Goal: Information Seeking & Learning: Learn about a topic

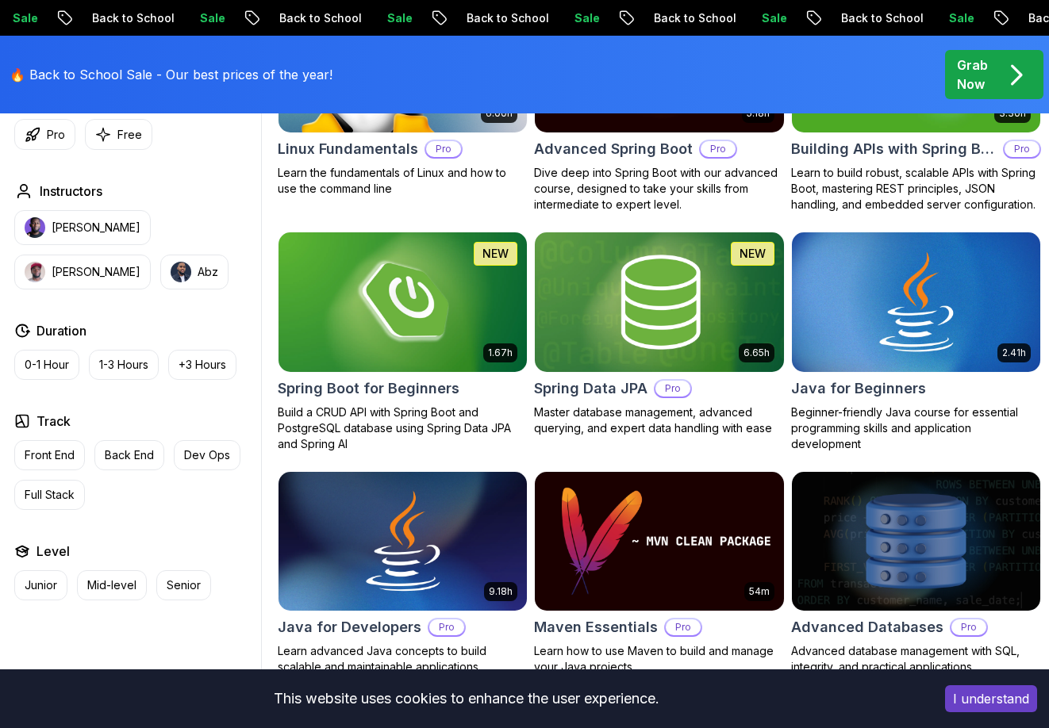
scroll to position [653, 0]
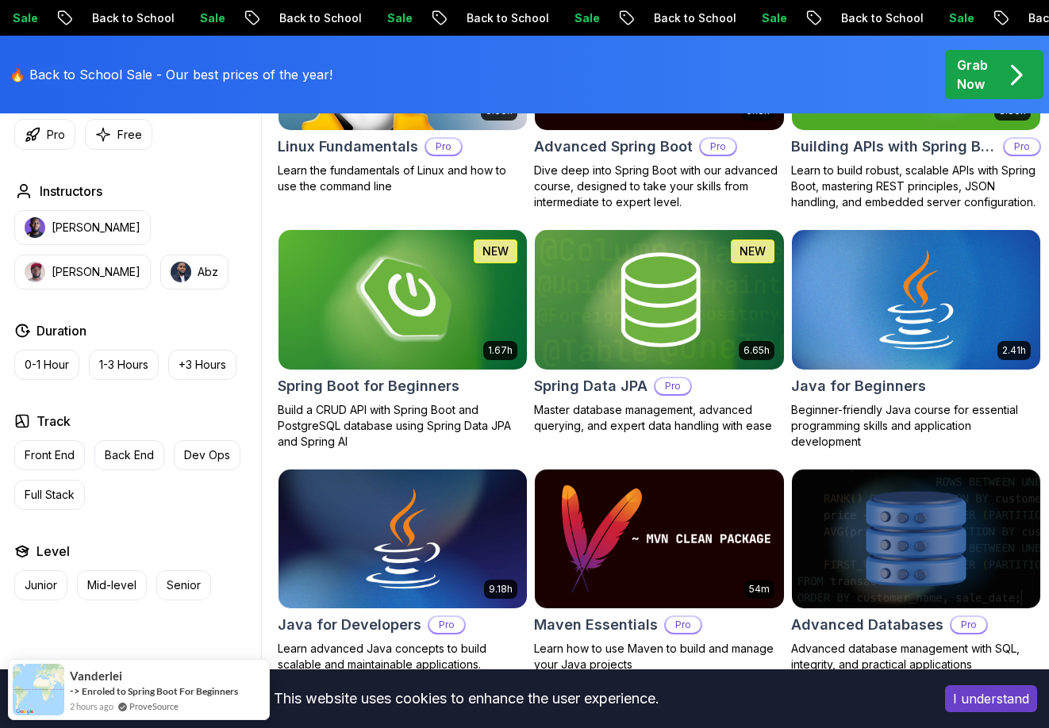
click at [412, 261] on img at bounding box center [402, 300] width 261 height 146
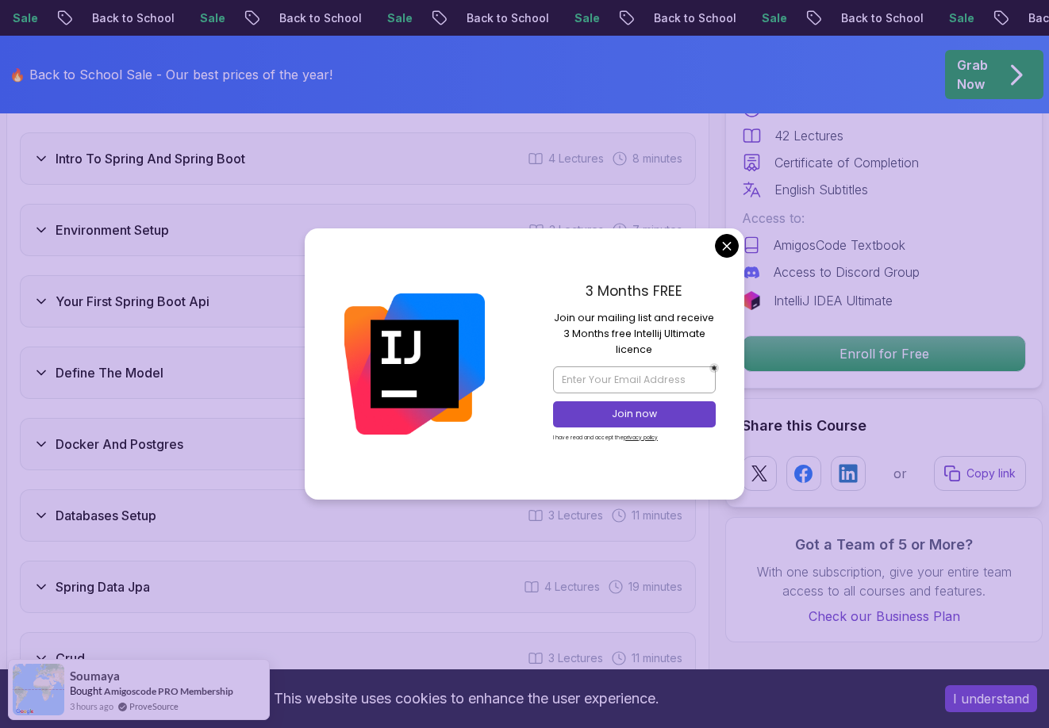
scroll to position [2304, 0]
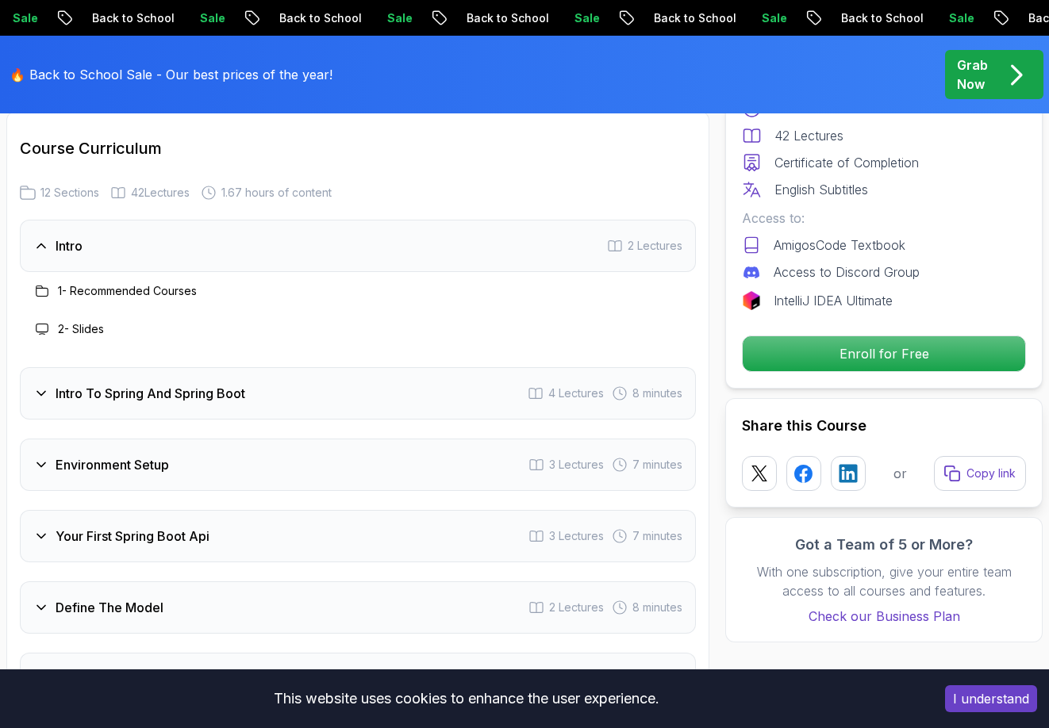
click at [175, 388] on h3 "Intro To Spring And Spring Boot" at bounding box center [151, 393] width 190 height 19
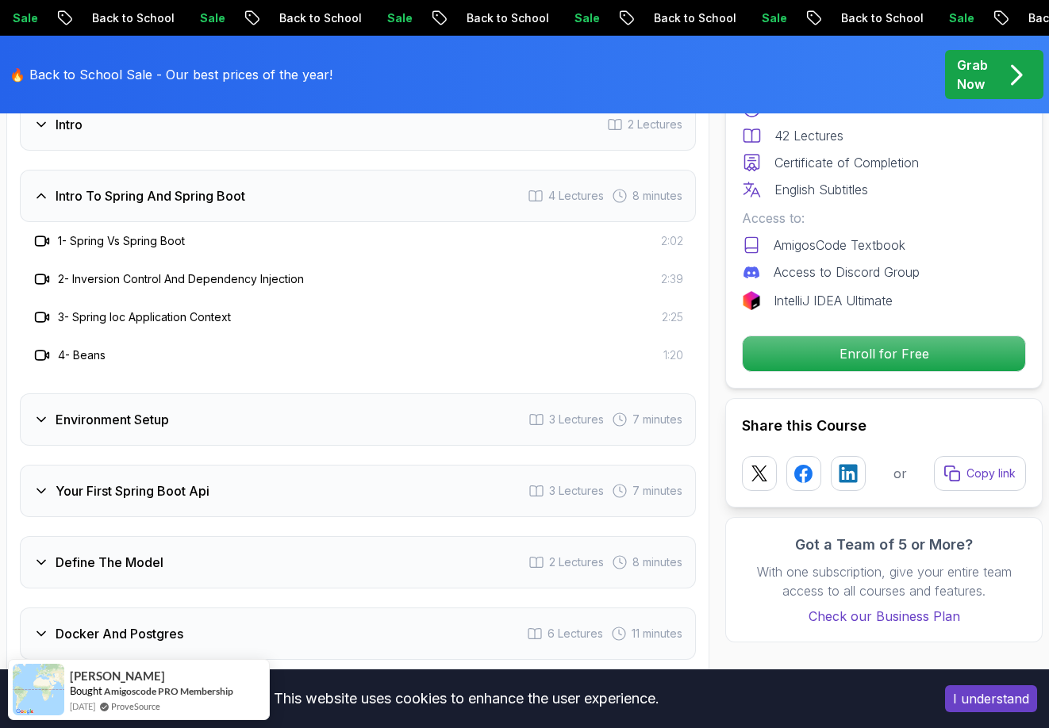
scroll to position [2177, 0]
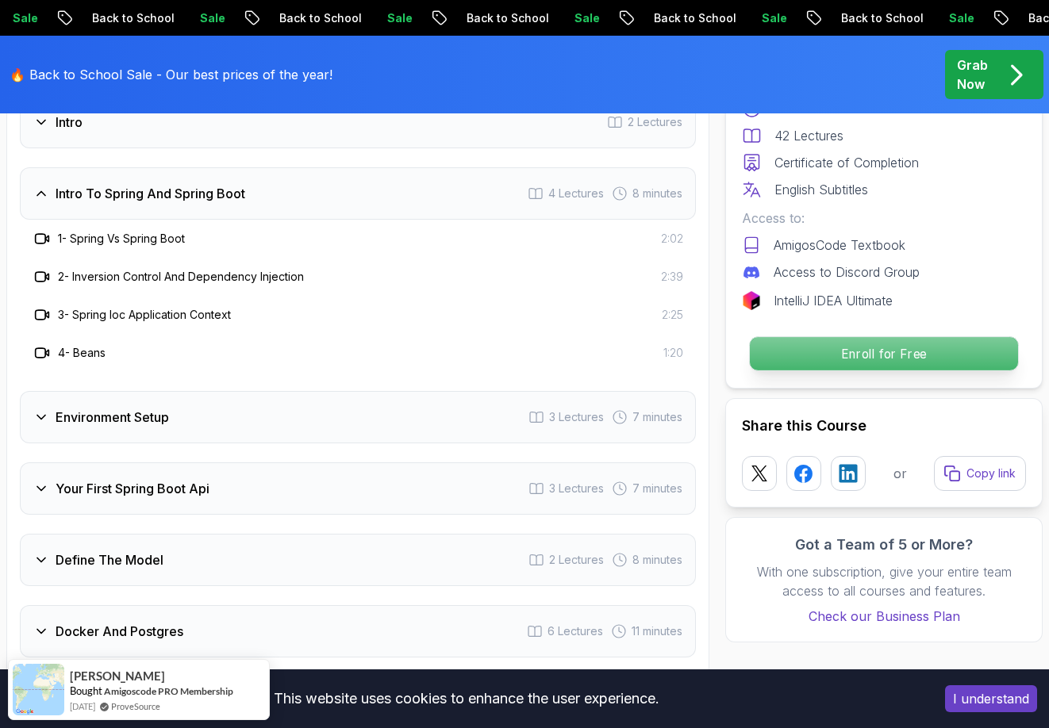
click at [900, 343] on p "Enroll for Free" at bounding box center [884, 353] width 268 height 33
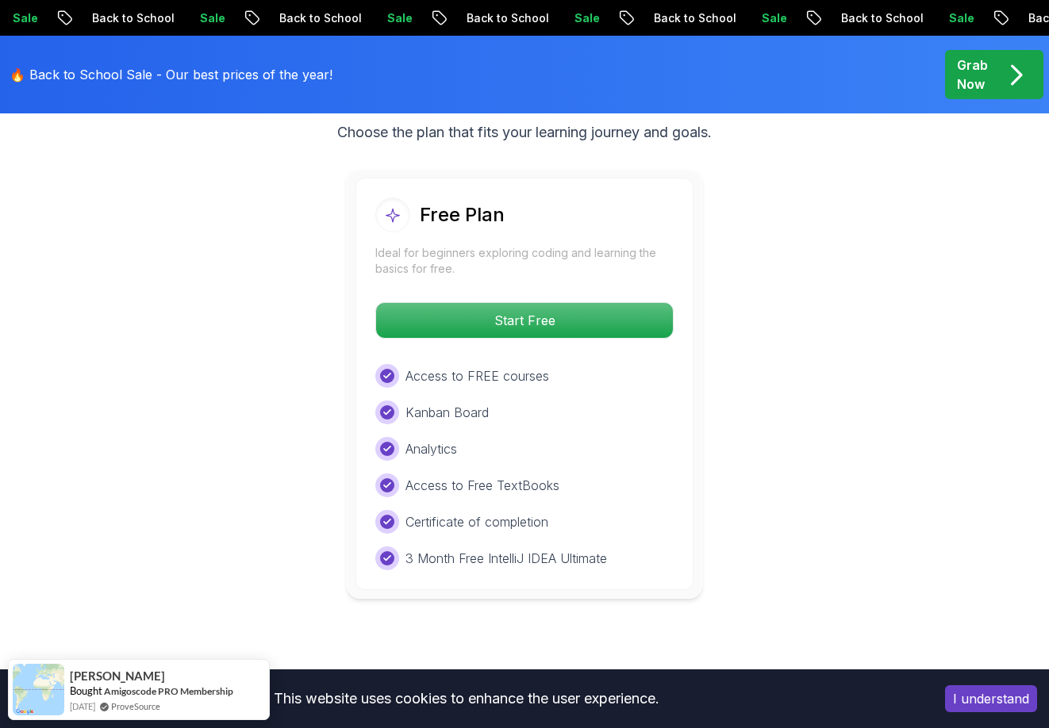
scroll to position [3453, 0]
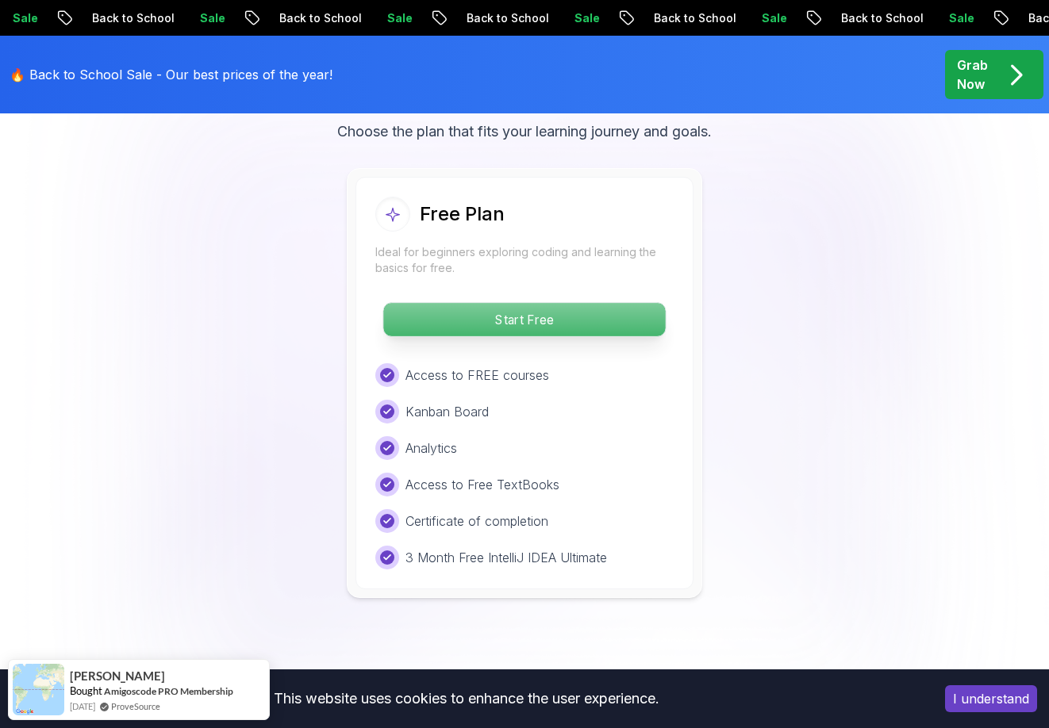
click at [458, 323] on p "Start Free" at bounding box center [524, 319] width 282 height 33
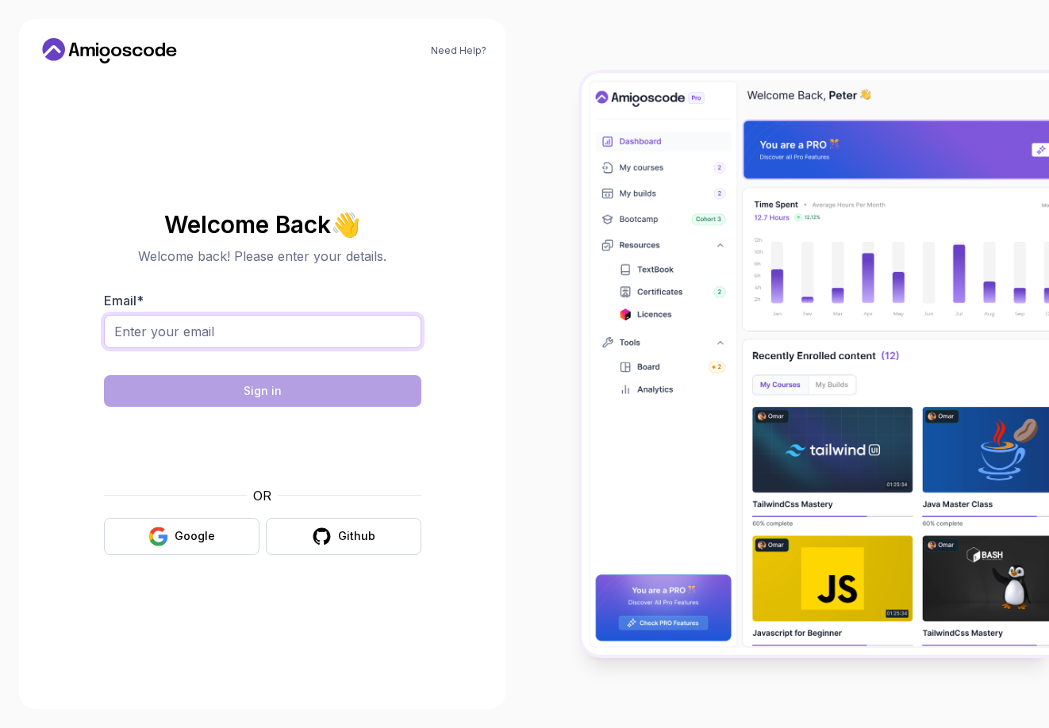
click at [298, 336] on input "Email *" at bounding box center [262, 331] width 317 height 33
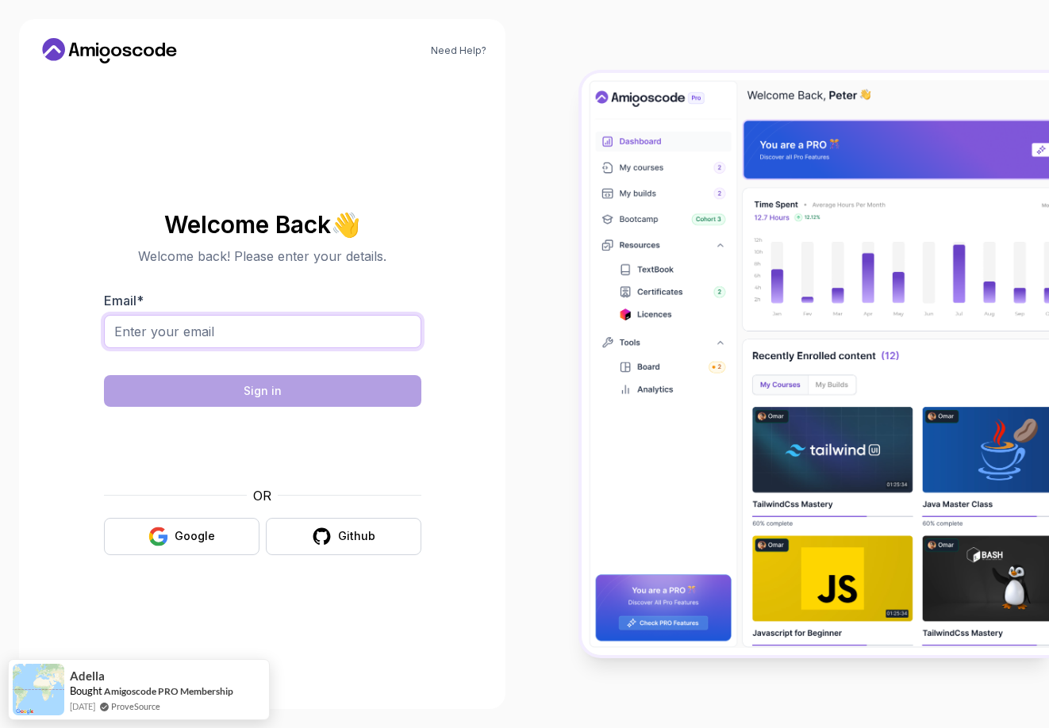
type input "mkarandeep18@gmail.com"
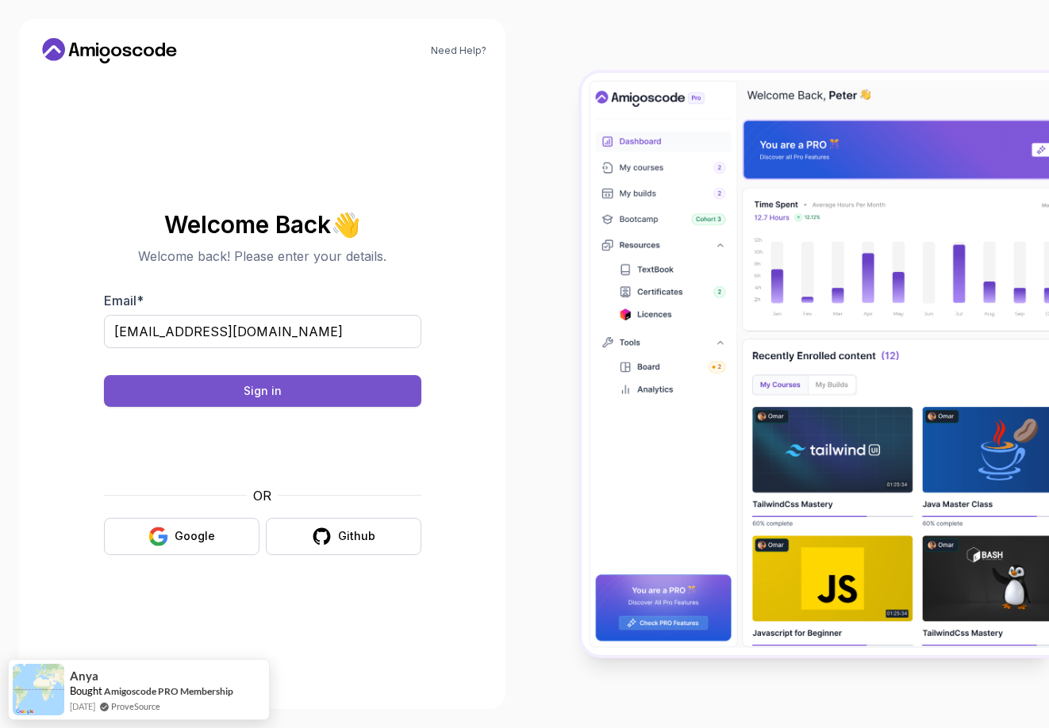
click at [337, 390] on button "Sign in" at bounding box center [262, 391] width 317 height 32
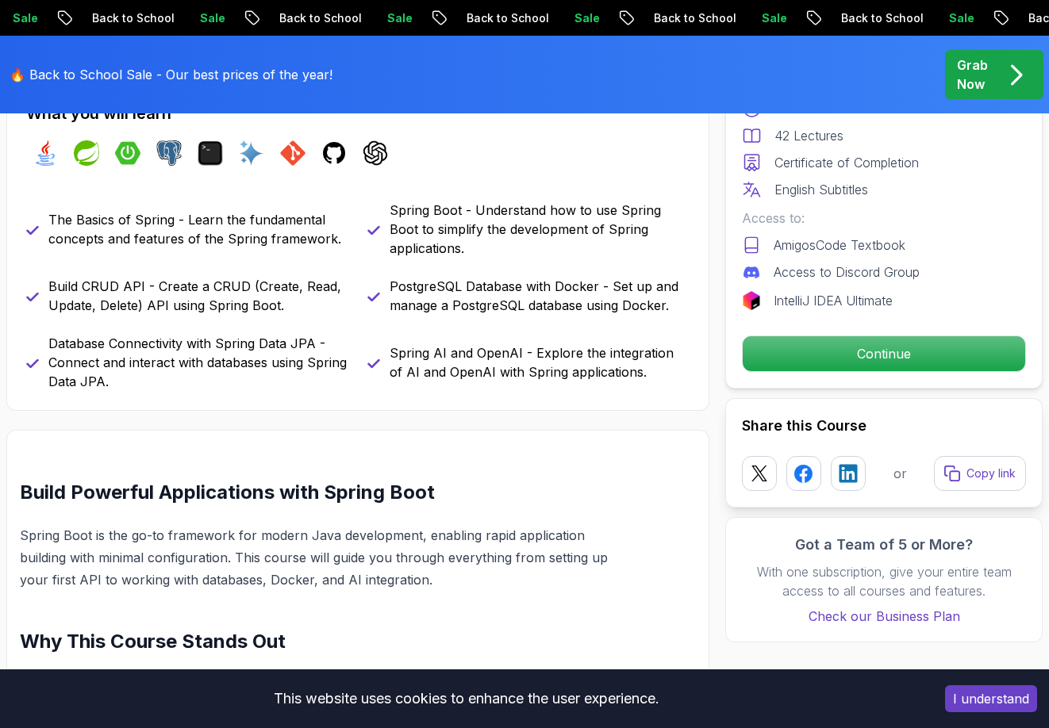
scroll to position [686, 0]
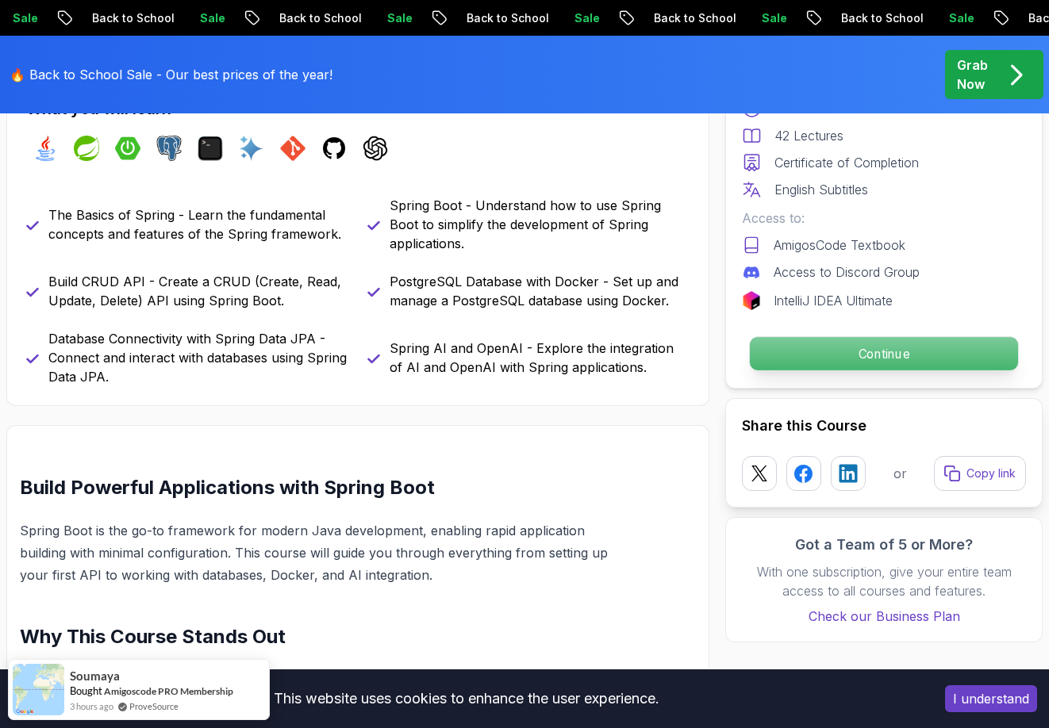
click at [817, 367] on p "Continue" at bounding box center [884, 353] width 268 height 33
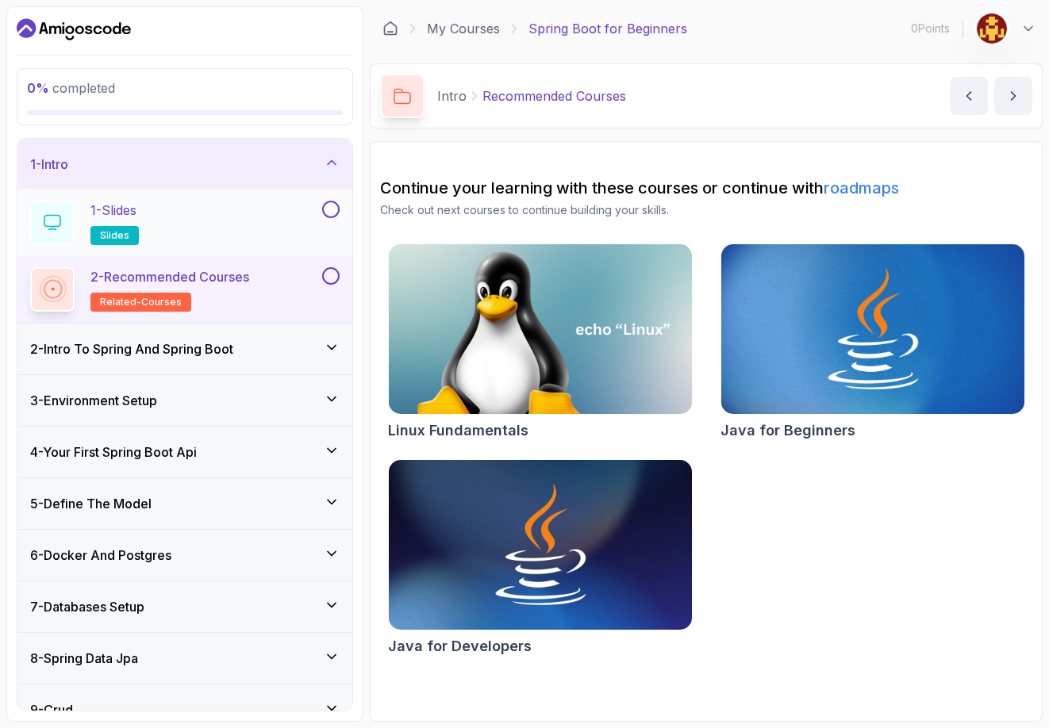
click at [181, 224] on div "1 - Slides slides" at bounding box center [174, 223] width 289 height 44
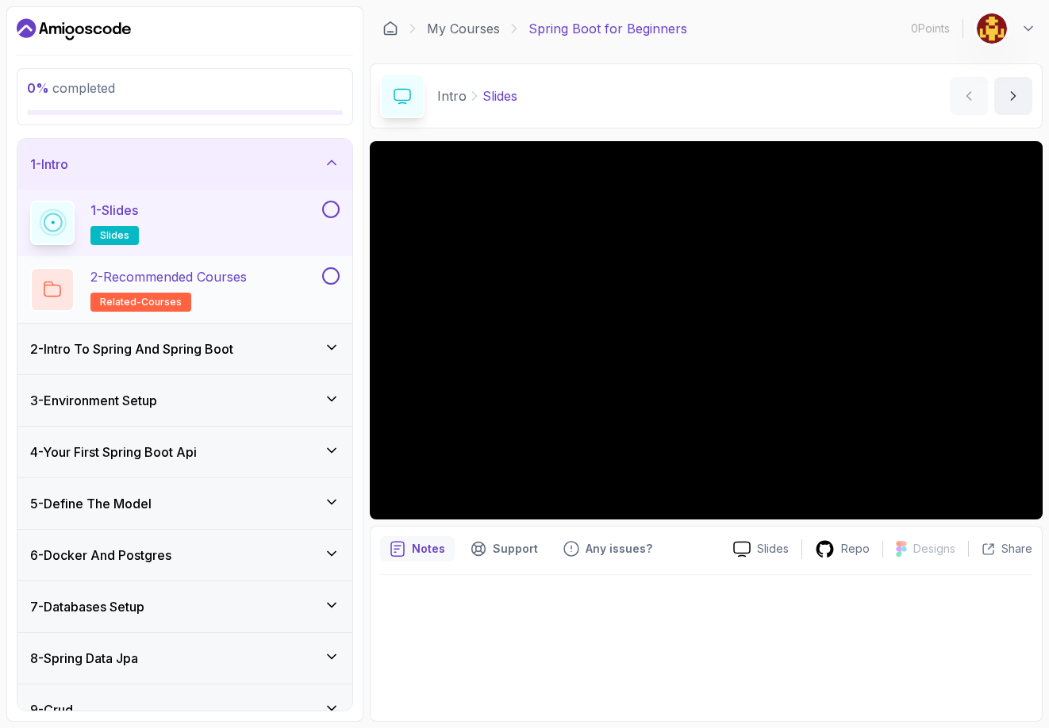
click at [130, 290] on h2 "2 - Recommended Courses related-courses" at bounding box center [168, 289] width 156 height 44
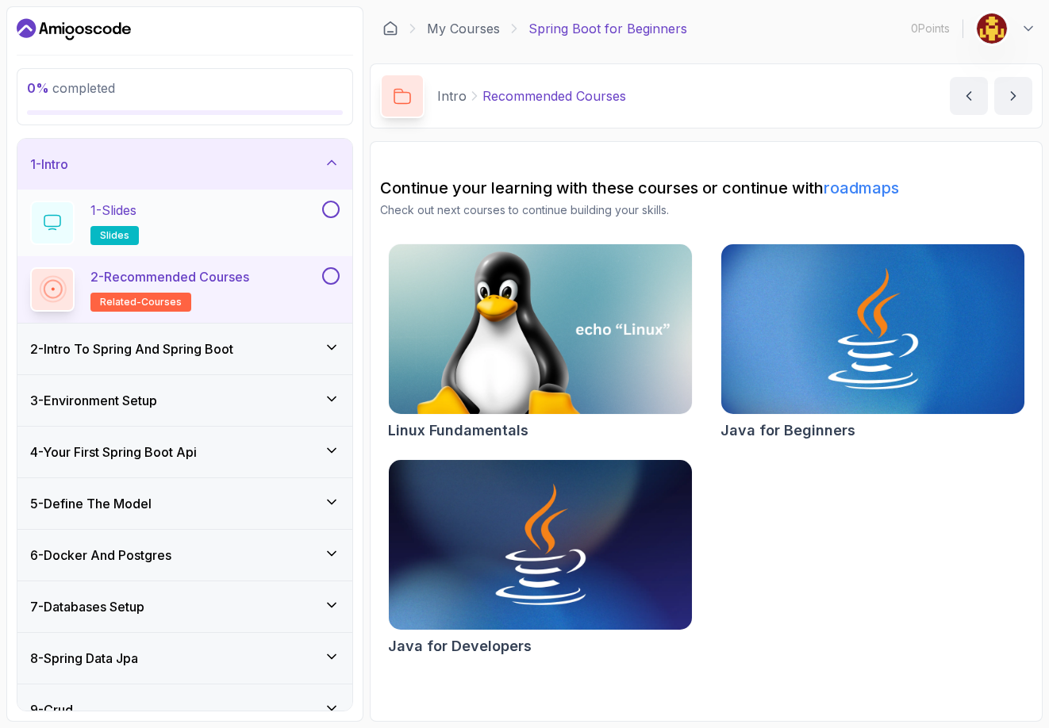
click at [326, 210] on button at bounding box center [330, 209] width 17 height 17
click at [305, 210] on div "1 - Slides slides" at bounding box center [174, 223] width 289 height 44
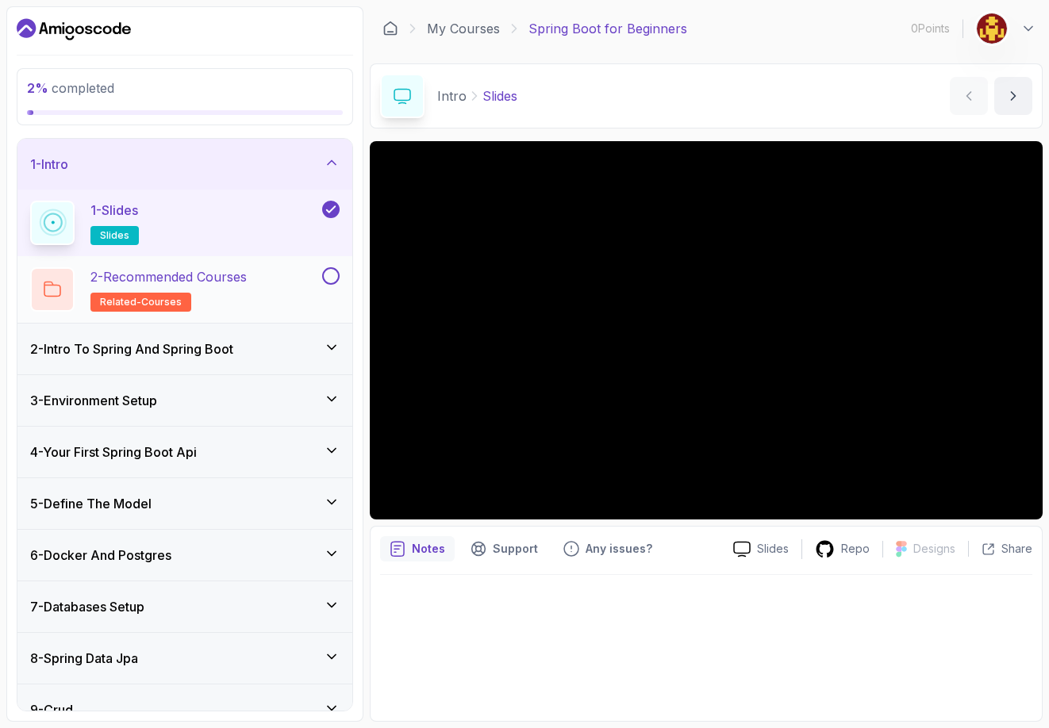
click at [224, 293] on h2 "2 - Recommended Courses related-courses" at bounding box center [168, 289] width 156 height 44
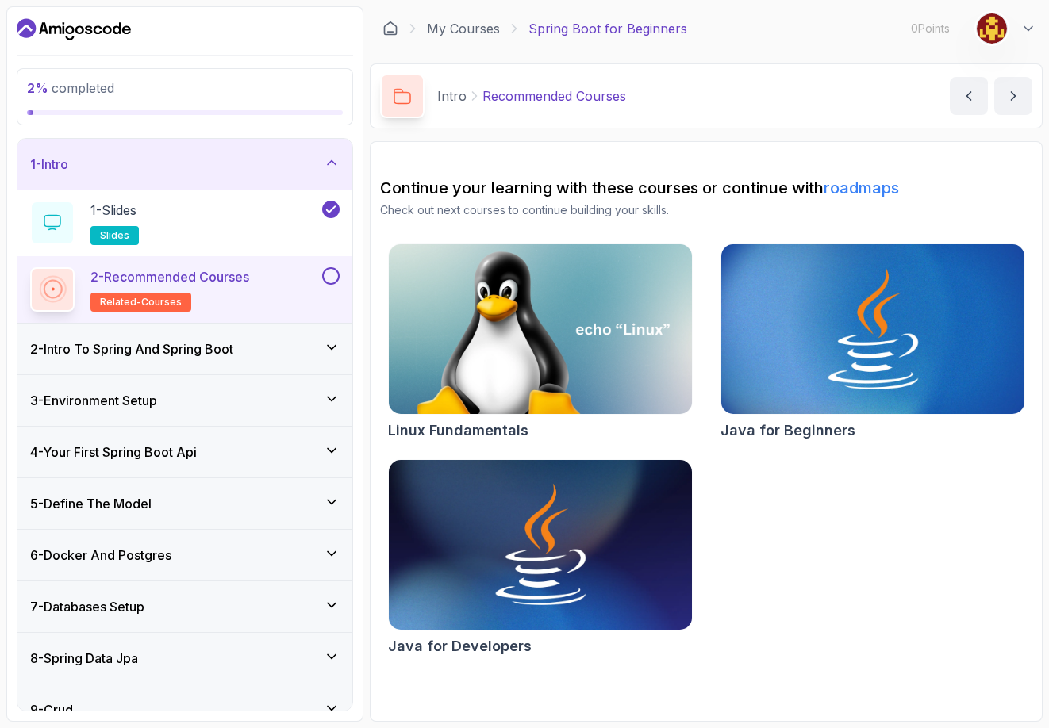
click at [310, 165] on div "1 - Intro" at bounding box center [184, 164] width 309 height 19
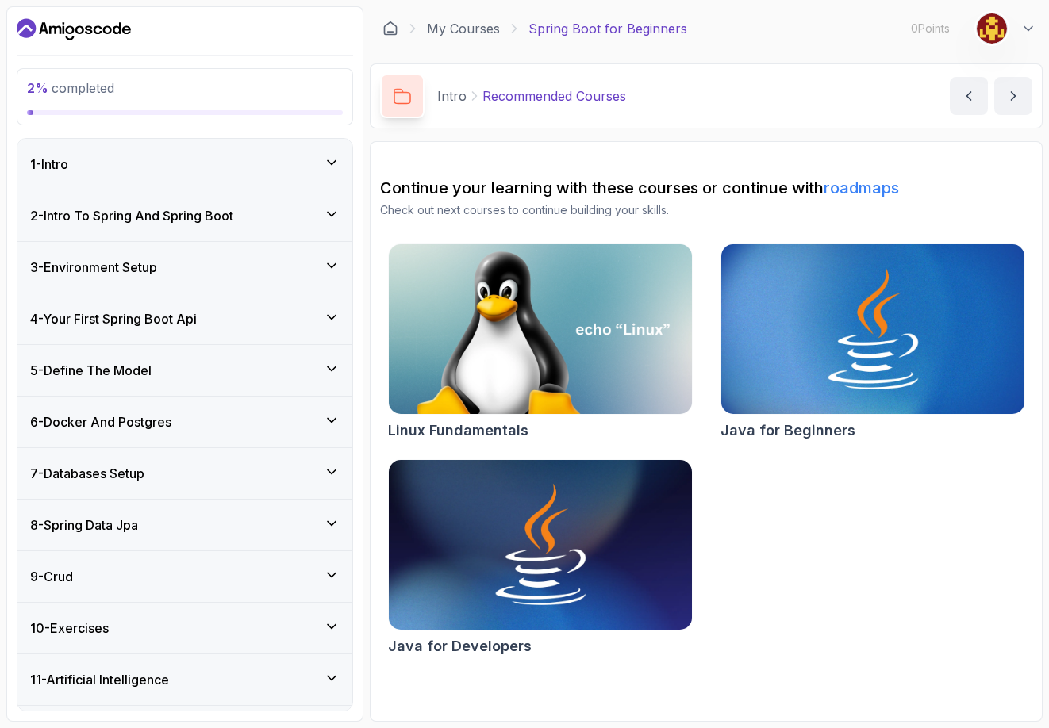
click at [284, 222] on div "2 - Intro To Spring And Spring Boot" at bounding box center [184, 215] width 309 height 19
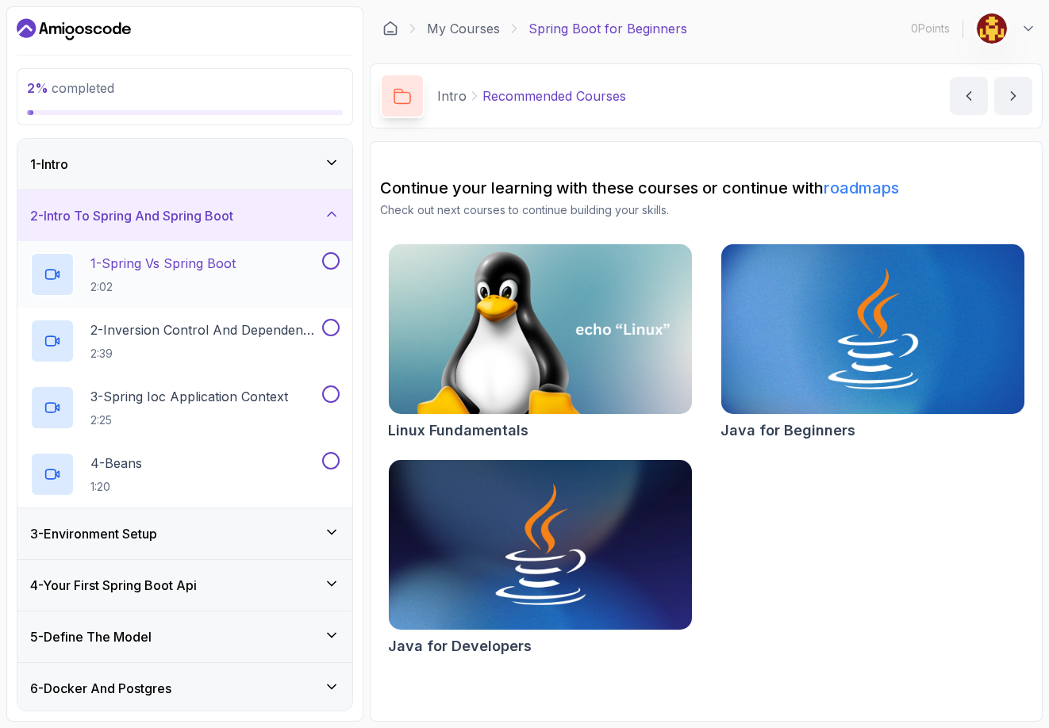
click at [248, 271] on div "1 - Spring Vs Spring Boot 2:02" at bounding box center [174, 274] width 289 height 44
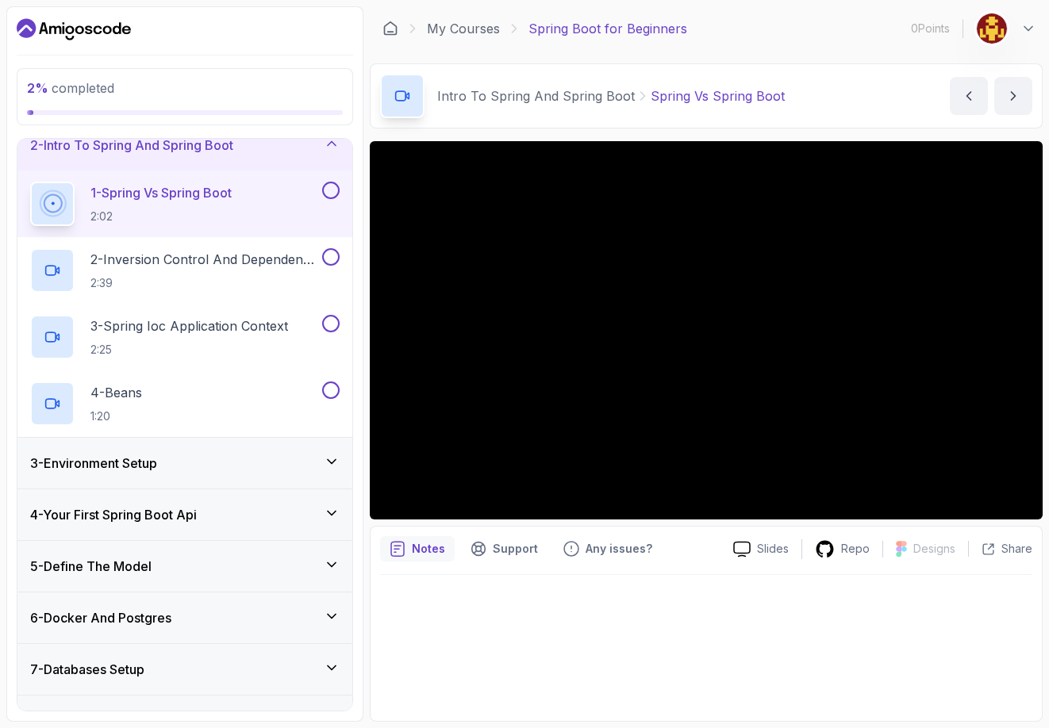
scroll to position [71, 0]
click at [293, 454] on div "3 - Environment Setup" at bounding box center [184, 462] width 309 height 19
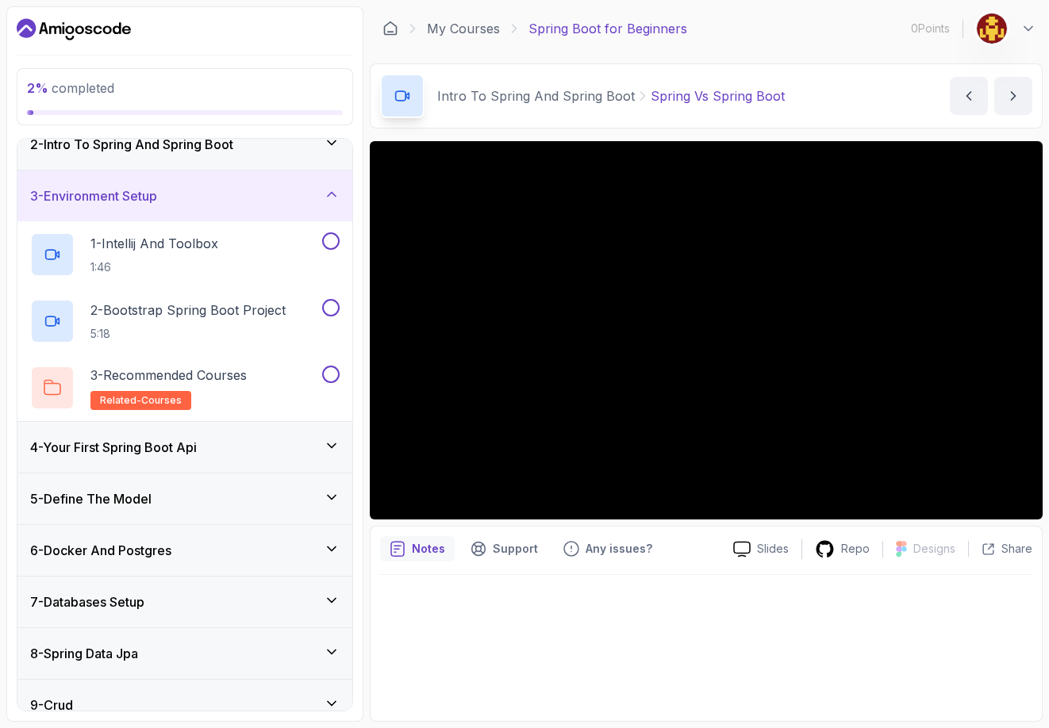
click at [282, 206] on div "3 - Environment Setup" at bounding box center [184, 196] width 335 height 51
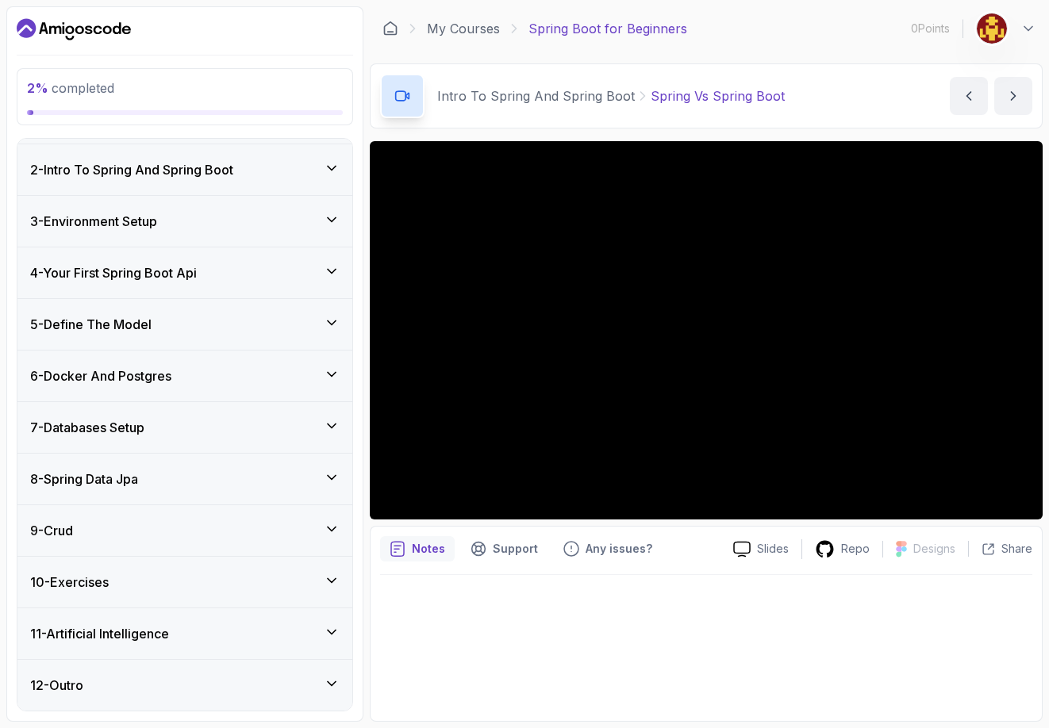
scroll to position [46, 0]
click at [171, 376] on h3 "6 - Docker And Postgres" at bounding box center [100, 376] width 141 height 19
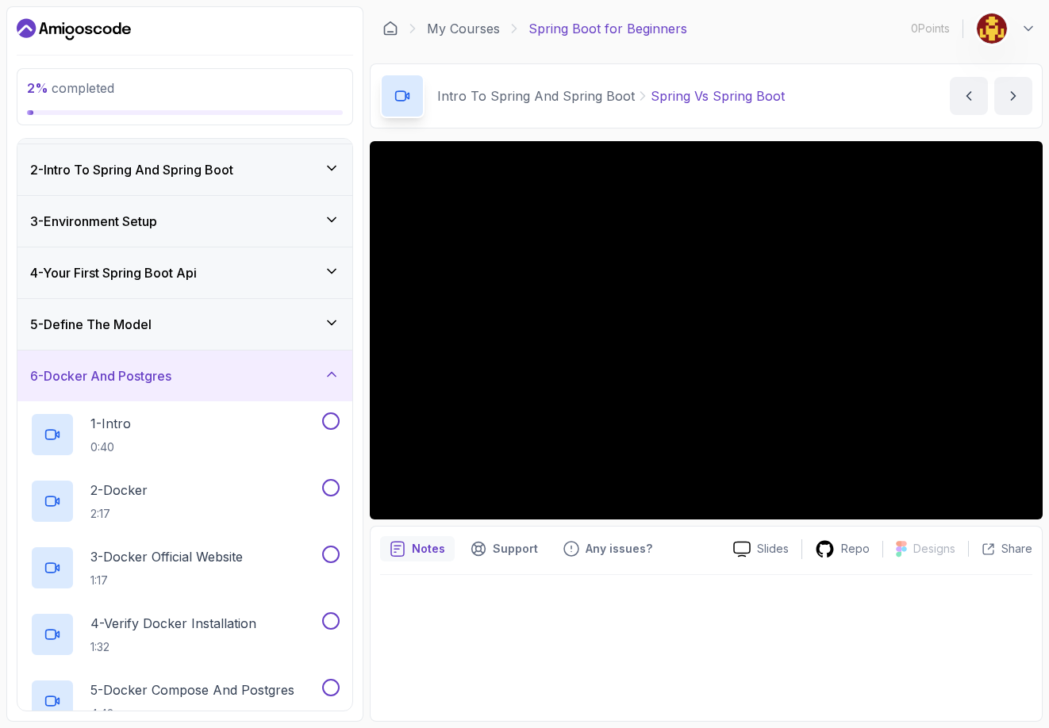
click at [171, 376] on h3 "6 - Docker And Postgres" at bounding box center [100, 376] width 141 height 19
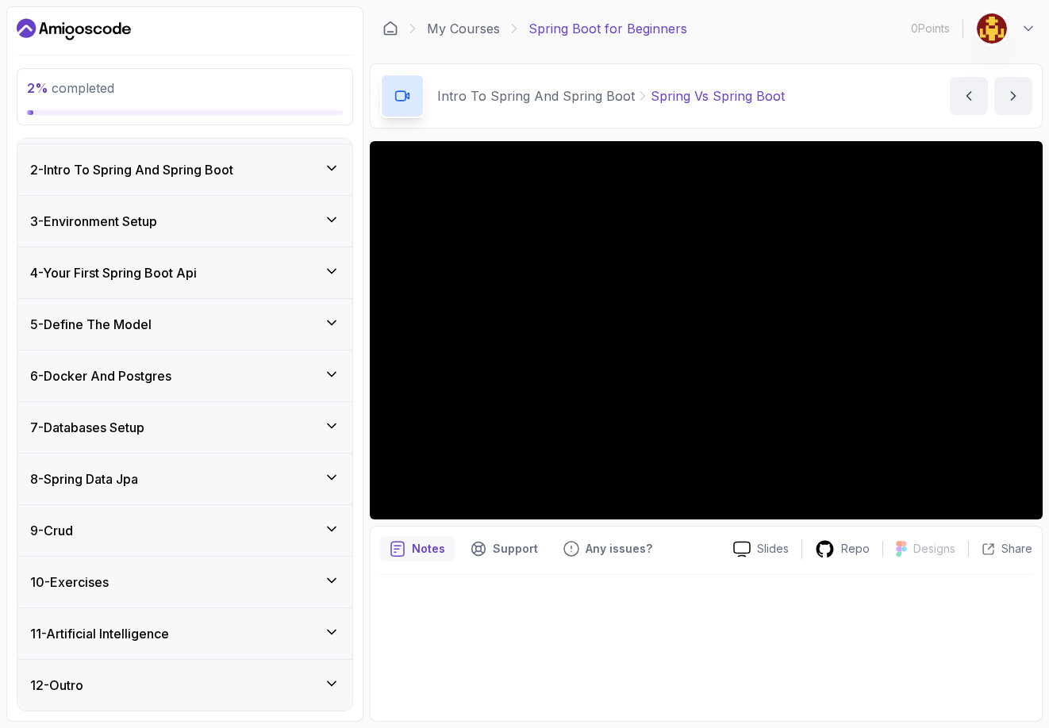
click at [136, 529] on div "9 - Crud" at bounding box center [184, 530] width 309 height 19
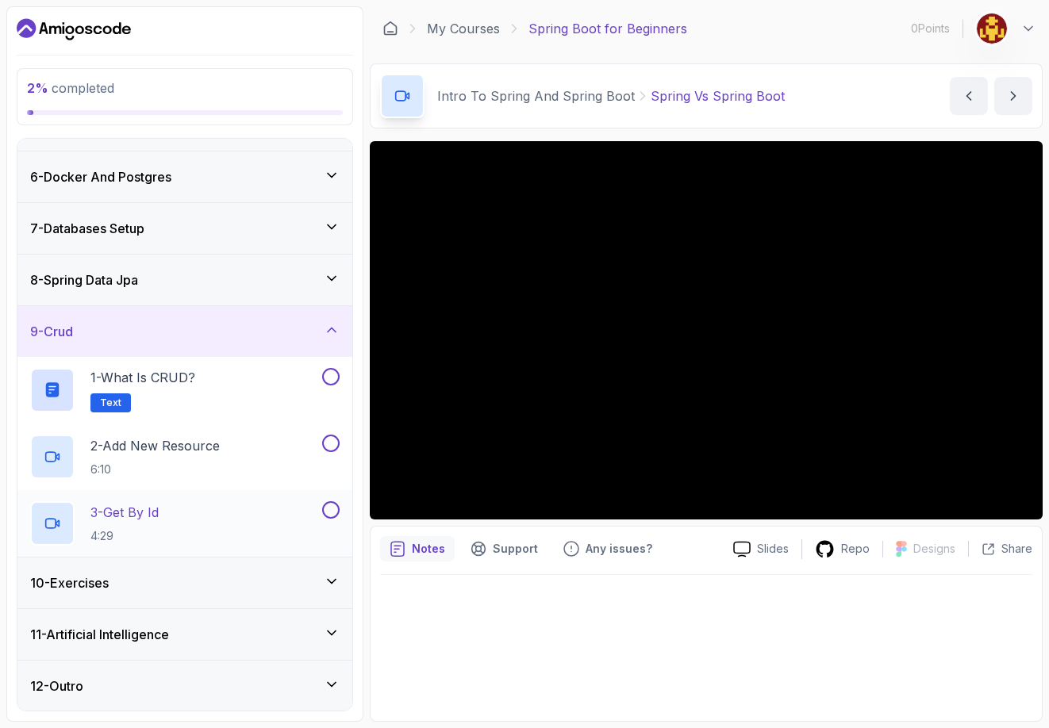
scroll to position [0, 0]
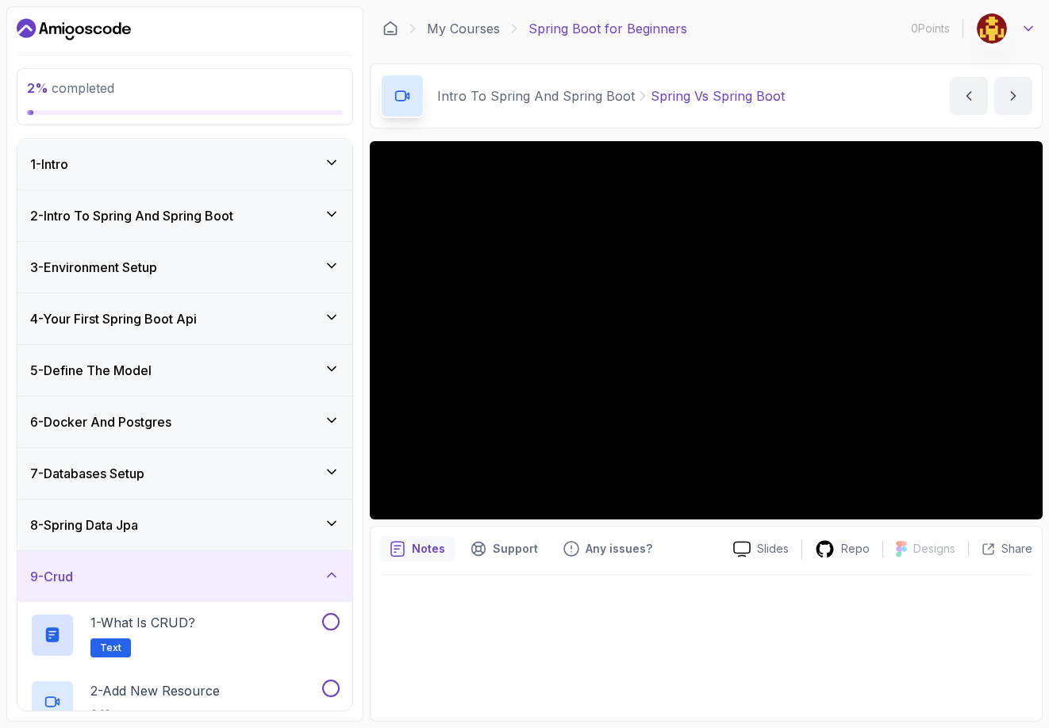
click at [1031, 29] on icon at bounding box center [1029, 29] width 16 height 16
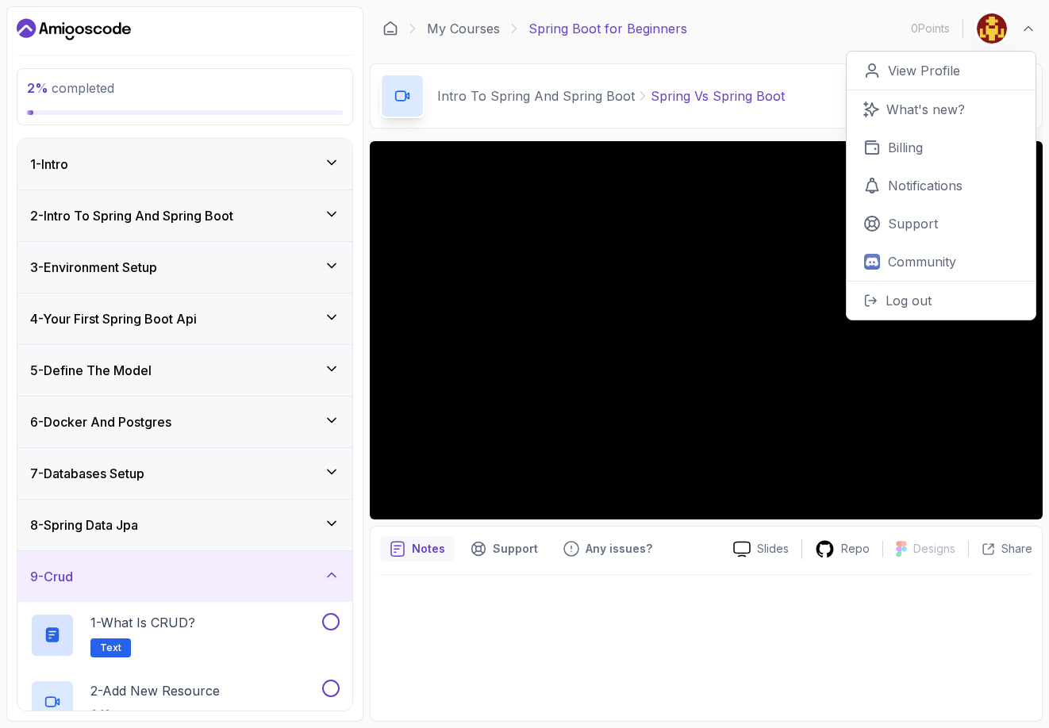
click at [823, 103] on div "Intro To Spring And Spring Boot Spring Vs Spring Boot Spring Vs Spring Boot by …" at bounding box center [706, 95] width 673 height 65
